Goal: Obtain resource: Obtain resource

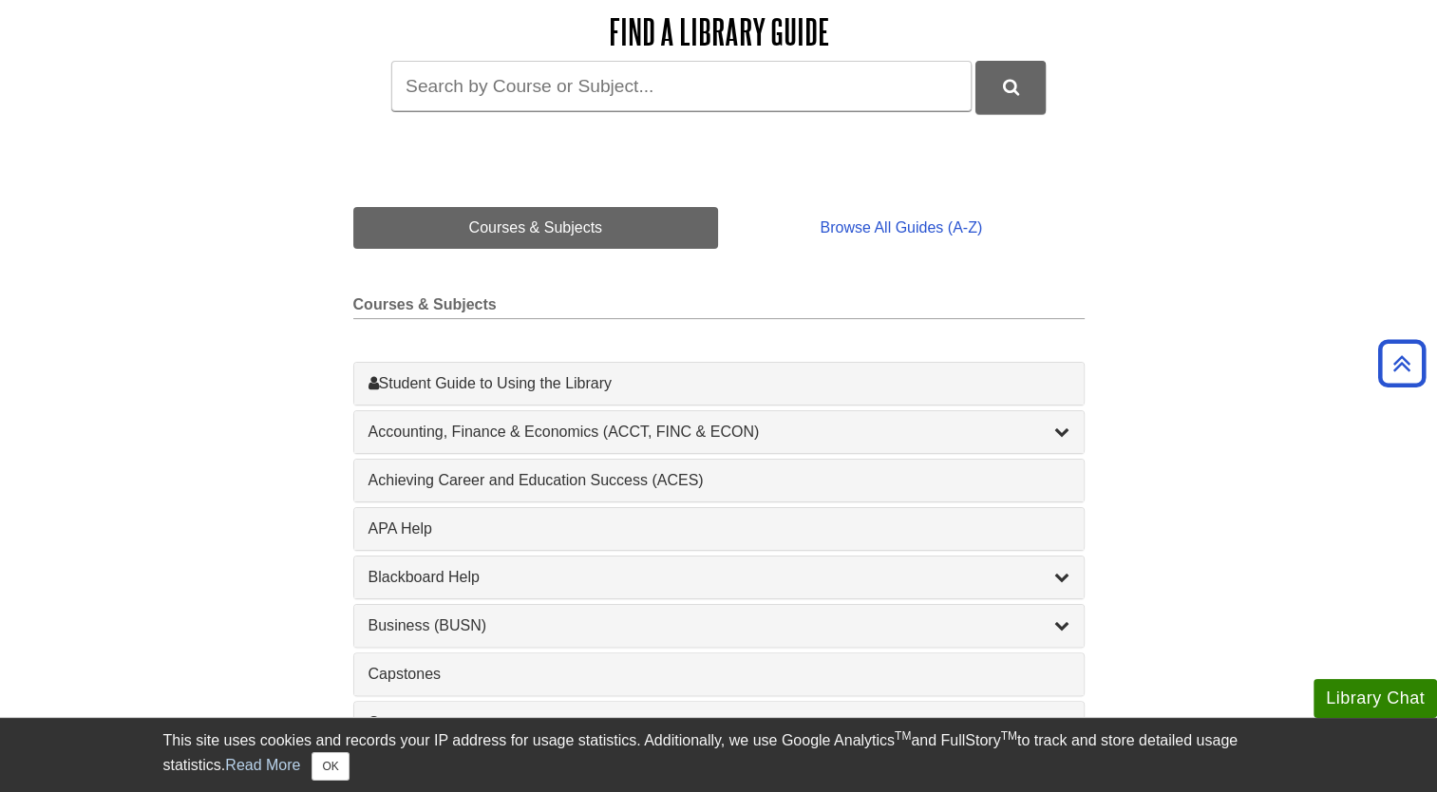
scroll to position [285, 0]
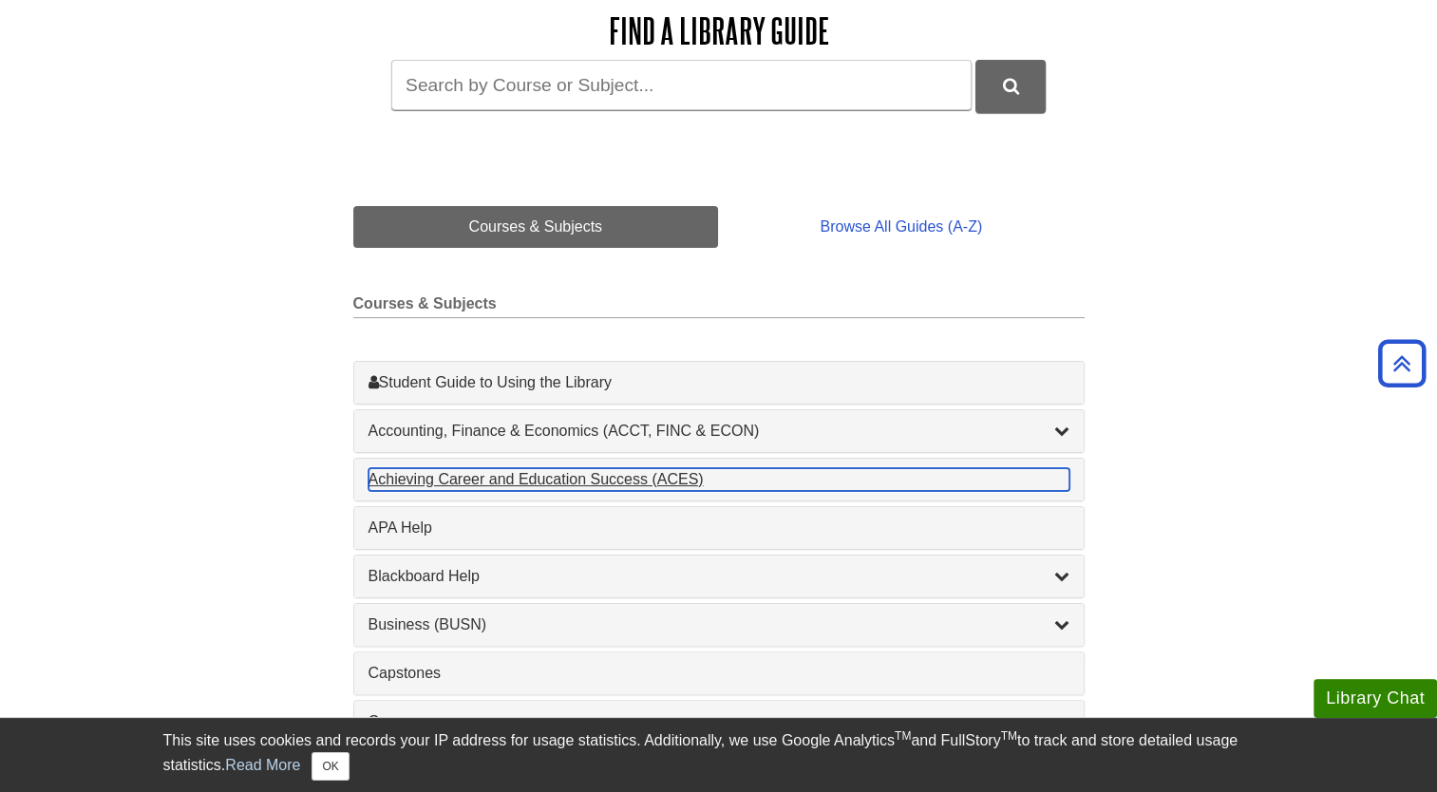
click at [775, 481] on div "Achieving Career and Education Success (ACES) , 1 guides" at bounding box center [718, 479] width 701 height 23
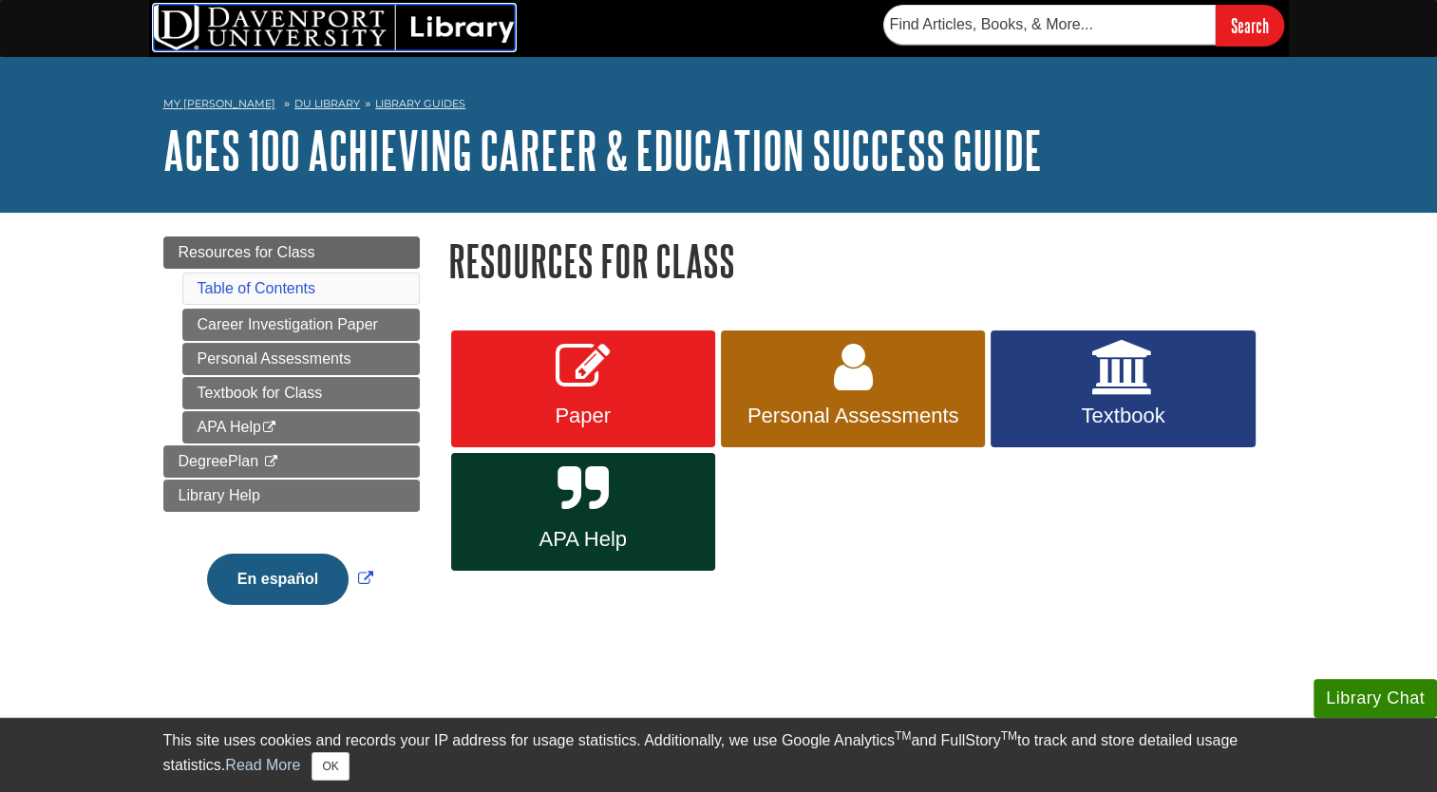
click at [308, 24] on img at bounding box center [334, 28] width 361 height 46
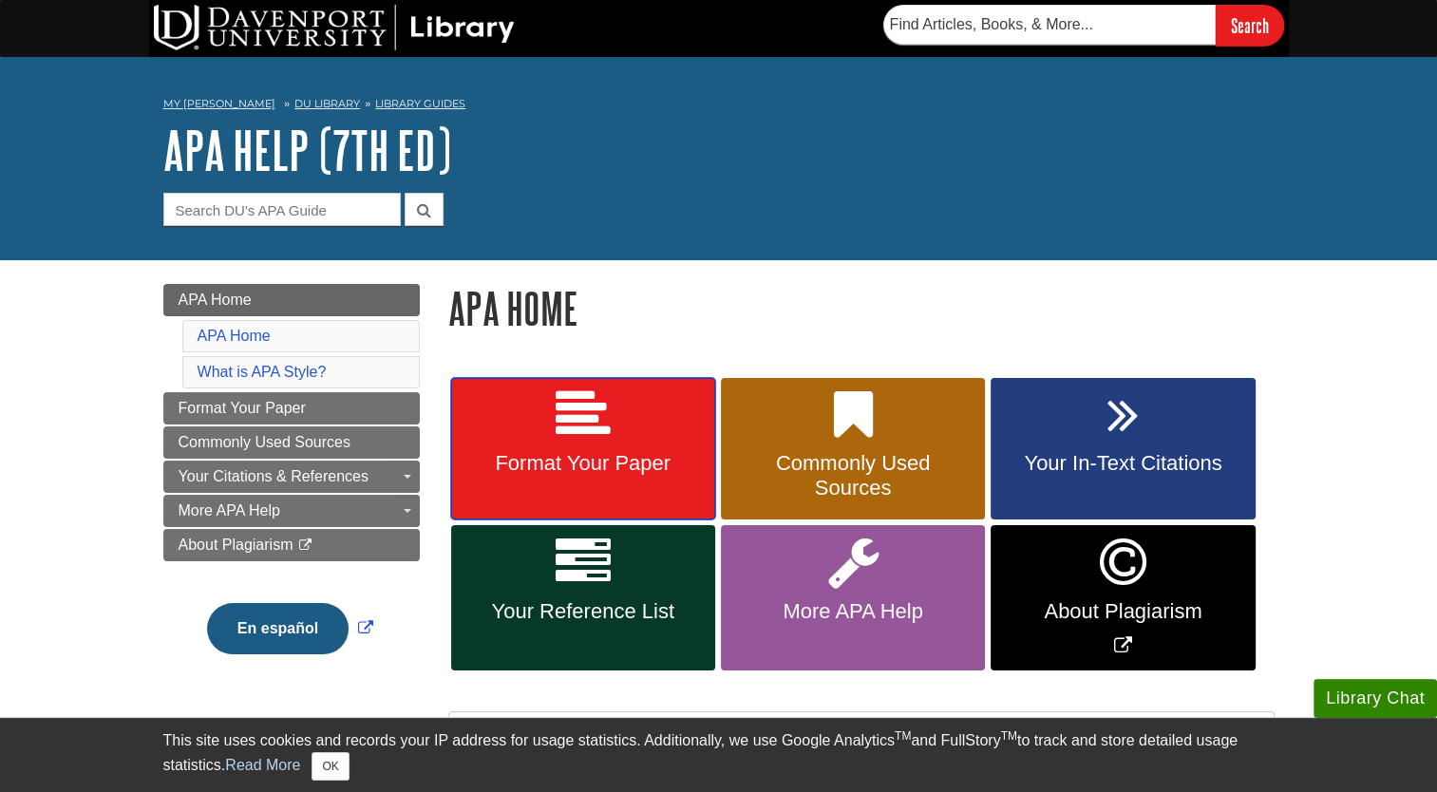
click at [595, 458] on span "Format Your Paper" at bounding box center [583, 463] width 236 height 25
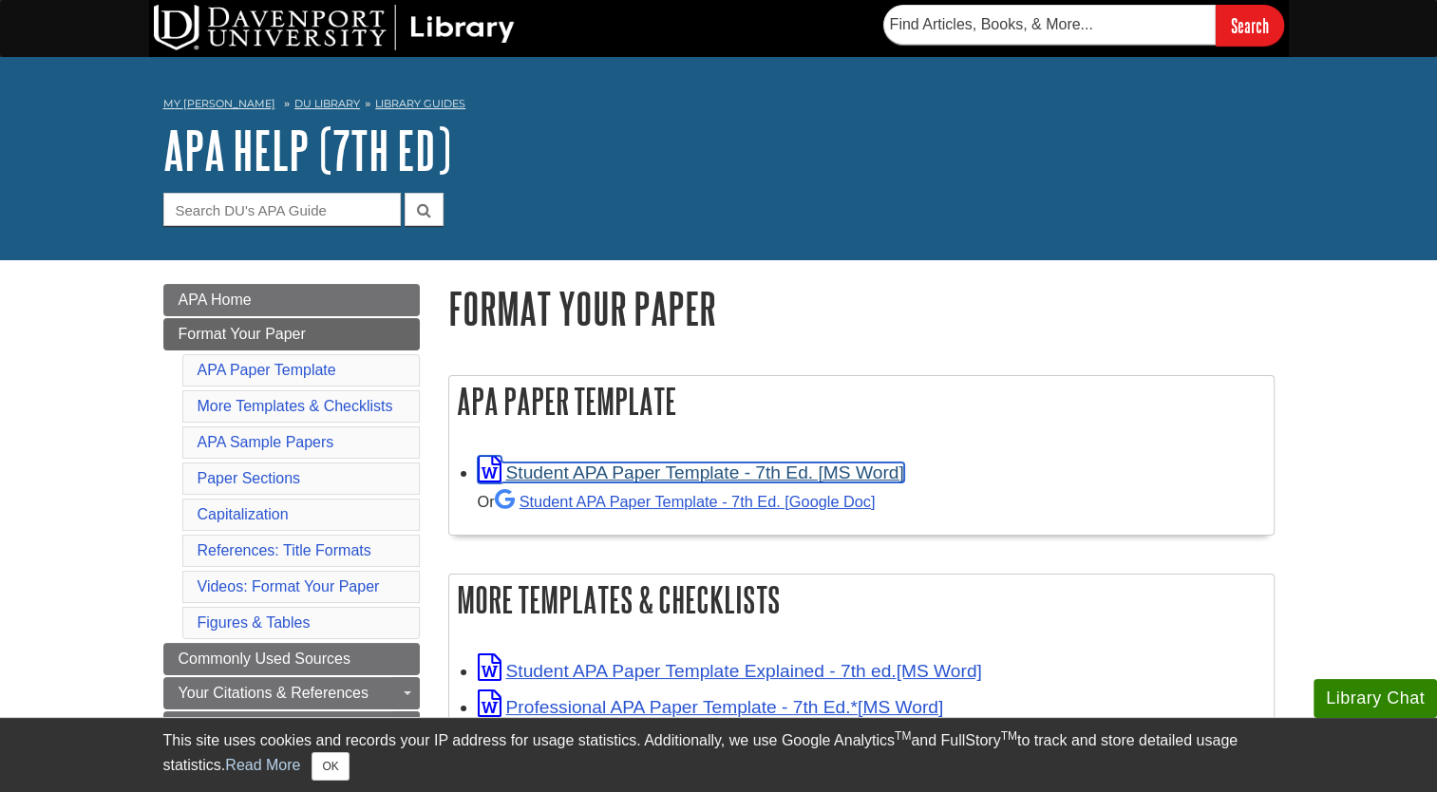
click at [719, 471] on link "Student APA Paper Template - 7th Ed. [MS Word]" at bounding box center [691, 473] width 426 height 20
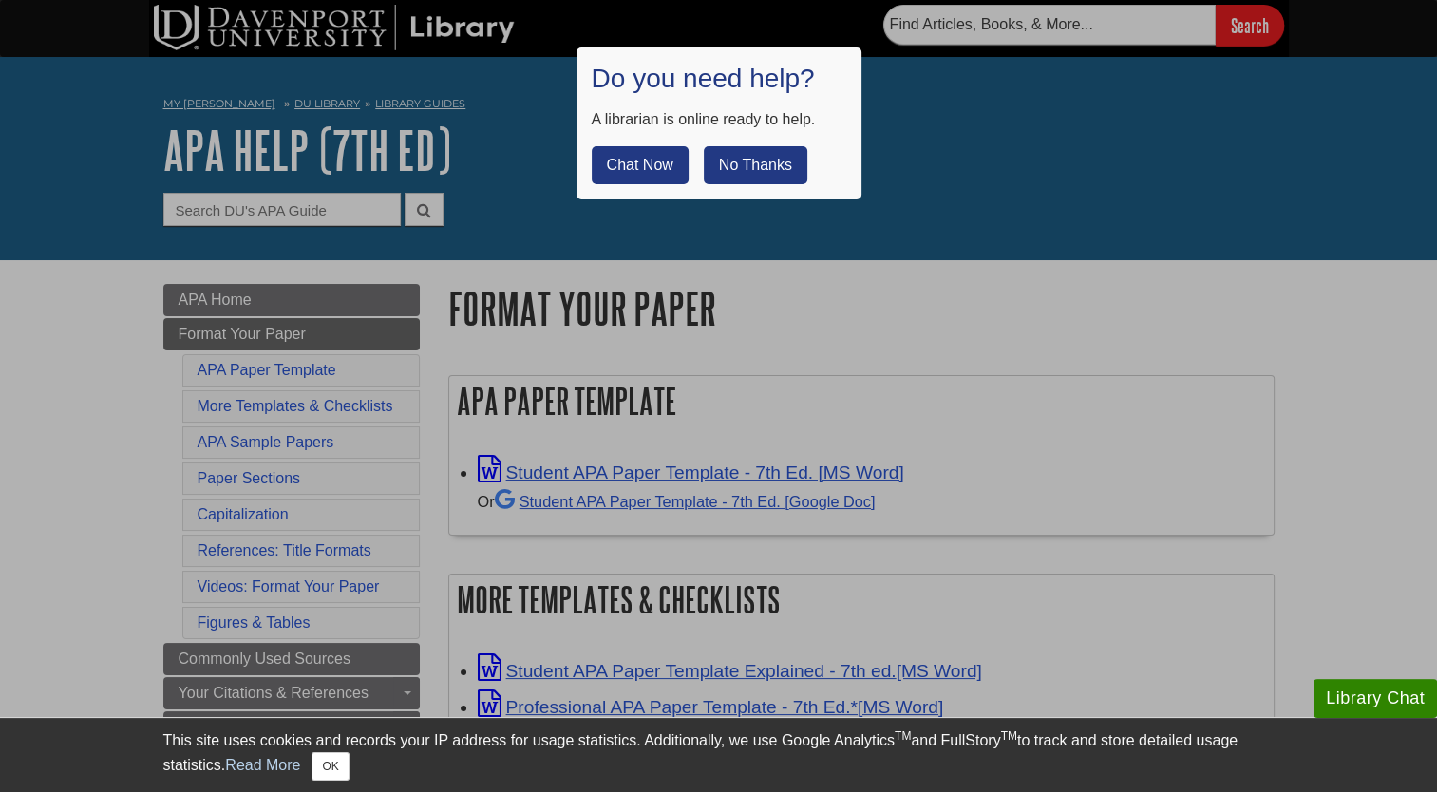
click at [772, 159] on button "No Thanks" at bounding box center [756, 165] width 104 height 38
